Goal: Navigation & Orientation: Find specific page/section

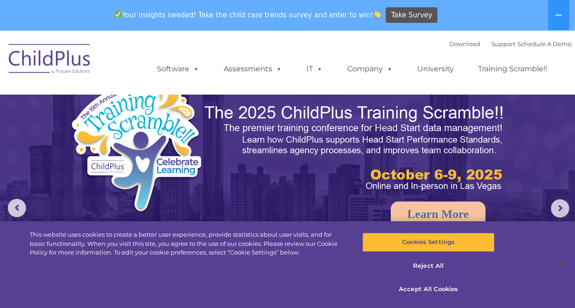
select select "MEDIUM"
click at [449, 44] on link "Download" at bounding box center [464, 43] width 31 height 7
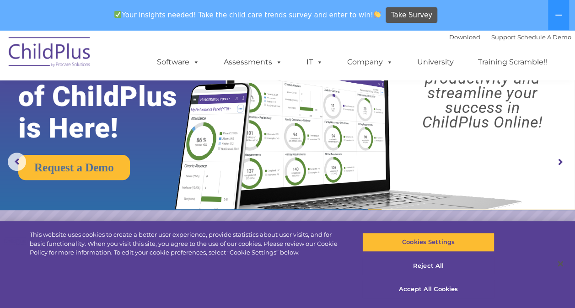
scroll to position [48, 0]
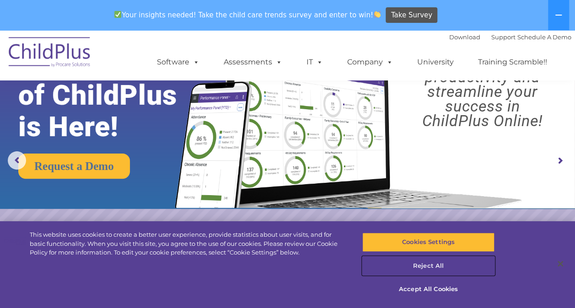
click at [417, 262] on button "Reject All" at bounding box center [428, 266] width 132 height 19
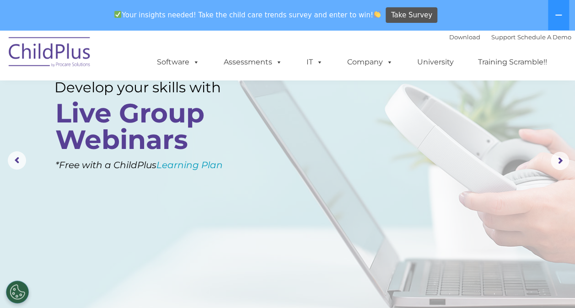
click at [69, 55] on img at bounding box center [49, 54] width 91 height 46
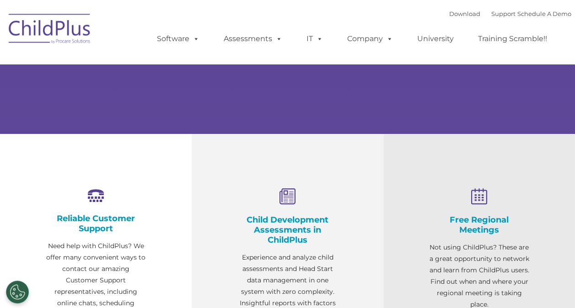
type input ""
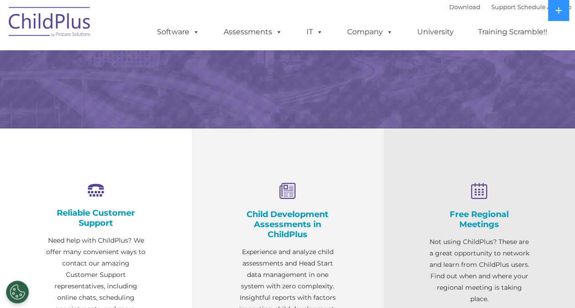
scroll to position [104, 0]
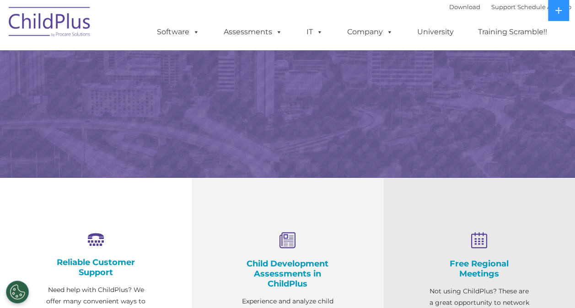
select select "MEDIUM"
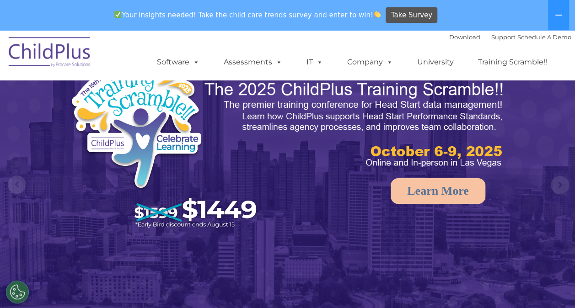
scroll to position [0, 0]
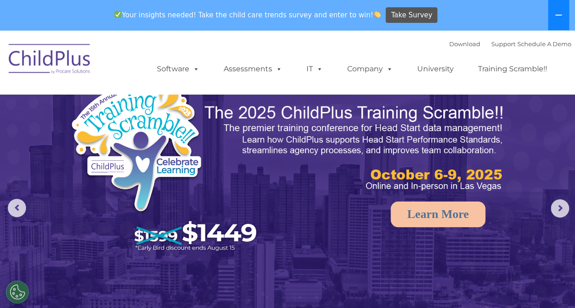
click at [563, 13] on button at bounding box center [558, 15] width 21 height 30
